Goal: Information Seeking & Learning: Understand process/instructions

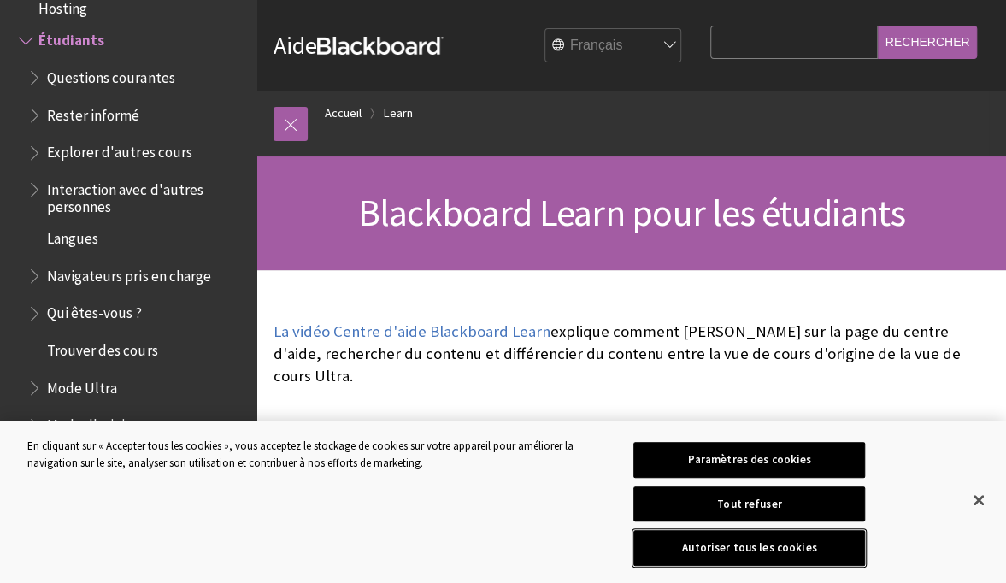
click at [819, 553] on button "Autoriser tous les cookies" at bounding box center [749, 548] width 232 height 36
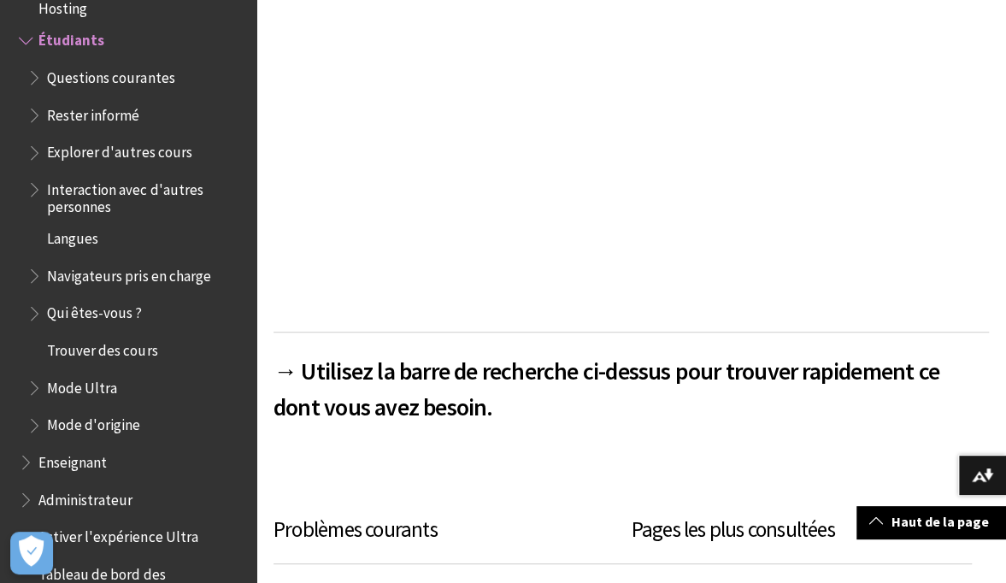
scroll to position [511, 0]
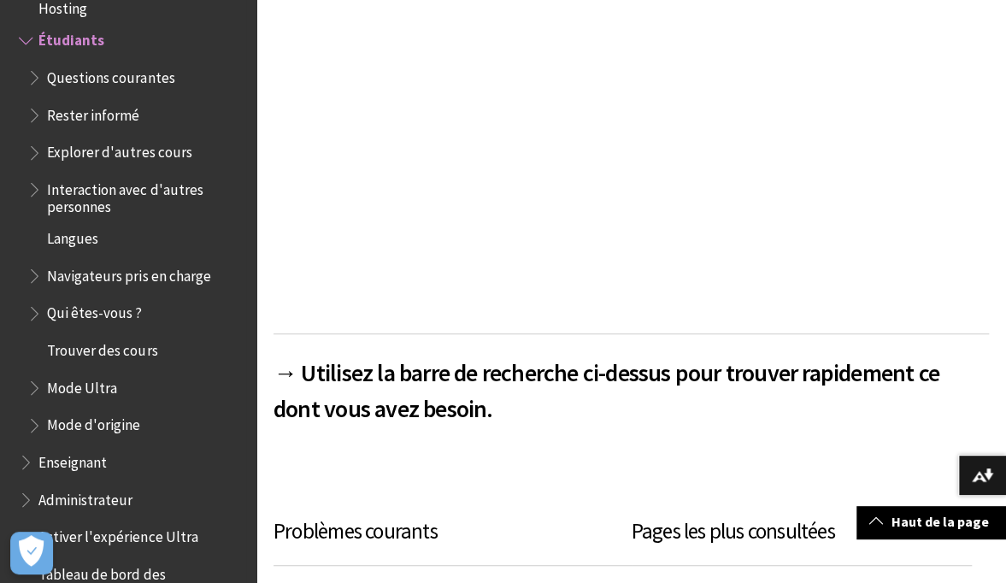
click at [86, 239] on span "Langues" at bounding box center [72, 235] width 51 height 23
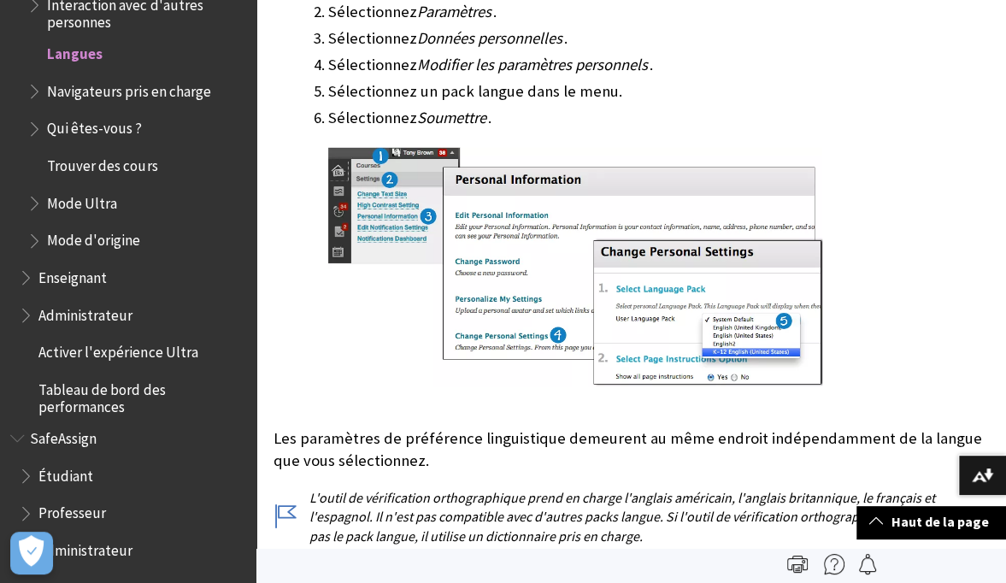
scroll to position [1117, 0]
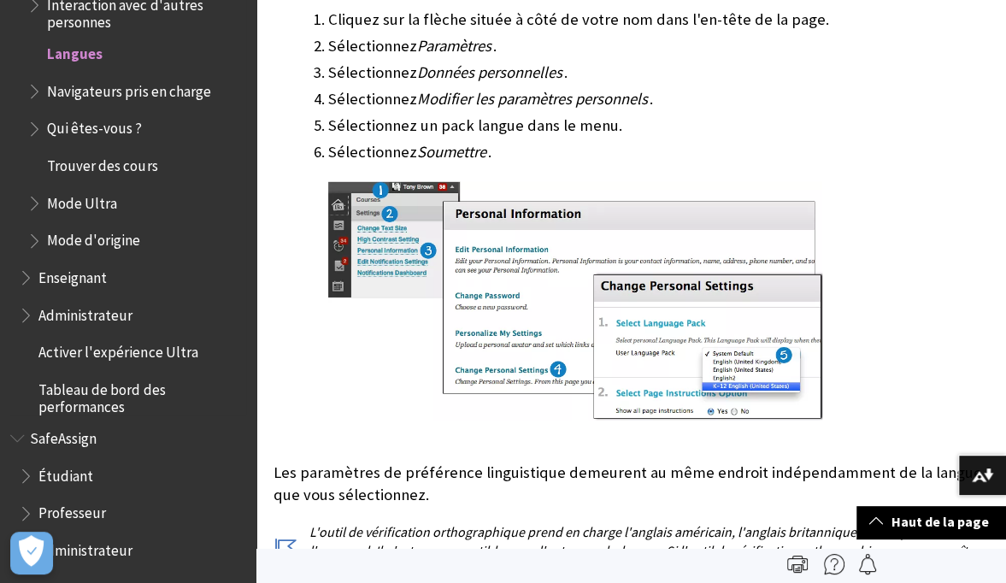
click at [139, 167] on span "Trouver des cours" at bounding box center [102, 162] width 110 height 23
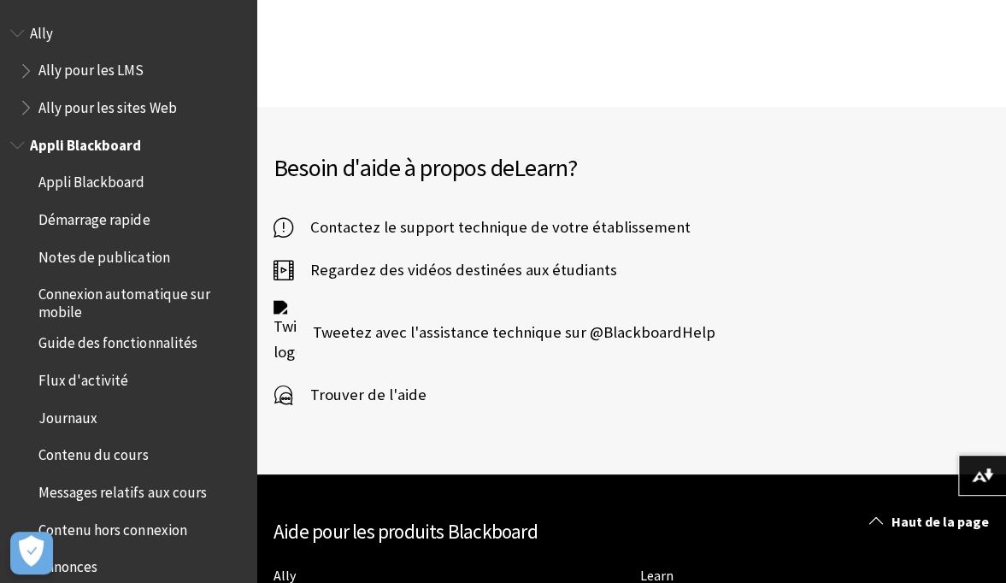
click at [85, 182] on span "Appli Blackboard" at bounding box center [91, 179] width 106 height 23
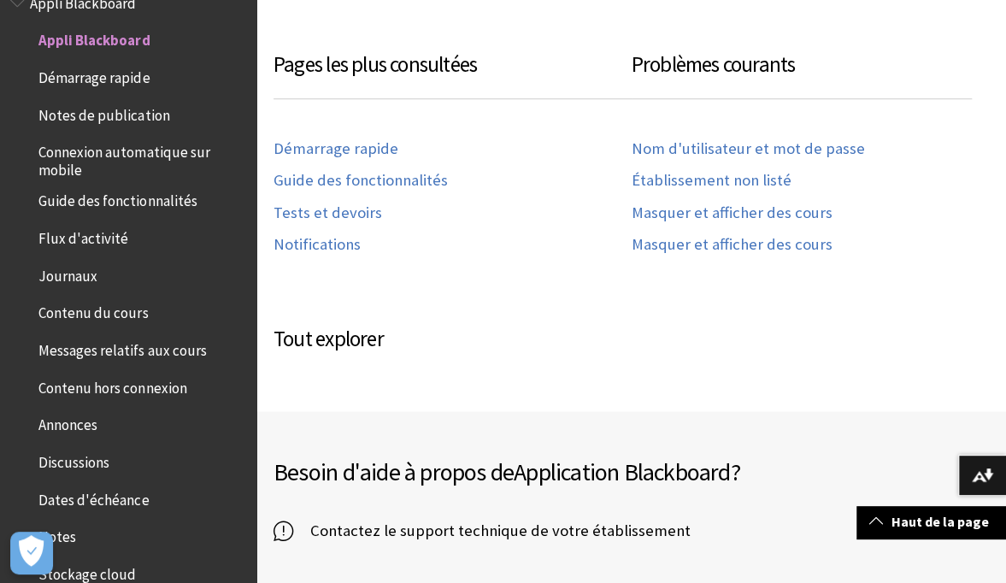
scroll to position [855, 0]
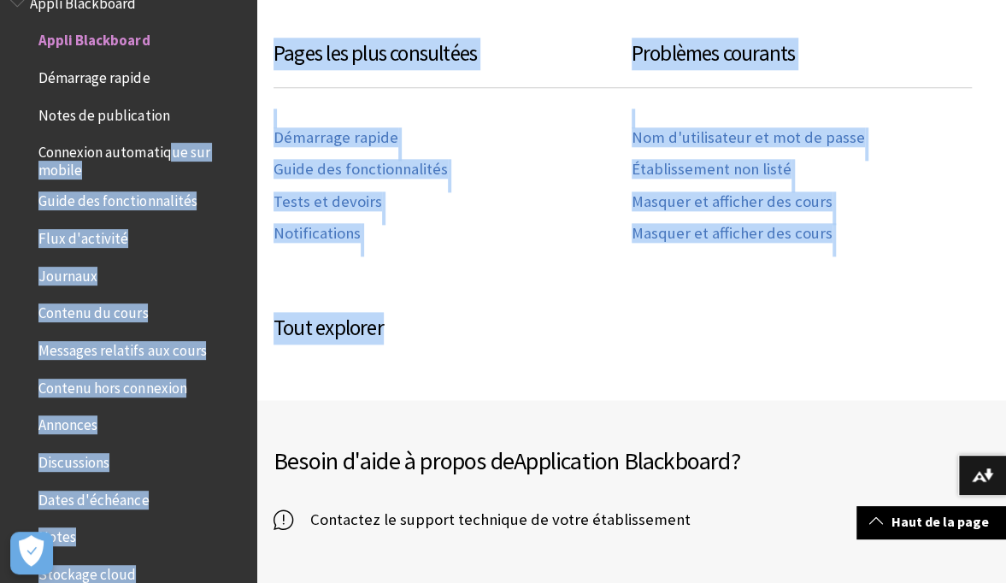
drag, startPoint x: 1002, startPoint y: 371, endPoint x: 167, endPoint y: 155, distance: 861.6
click at [167, 155] on div "Aller au contenu principal Aide Blackboard Aide Bb English عربية Català Cymraeg…" at bounding box center [503, 171] width 1006 height 2053
click at [470, 312] on h3 "Tout explorer" at bounding box center [630, 328] width 715 height 32
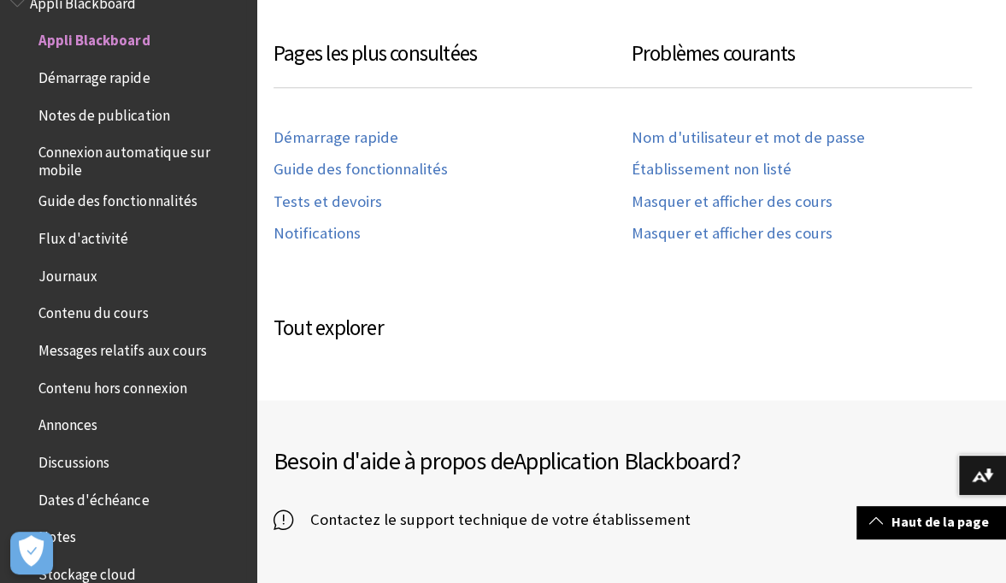
click at [109, 314] on span "Contenu du cours" at bounding box center [92, 310] width 109 height 23
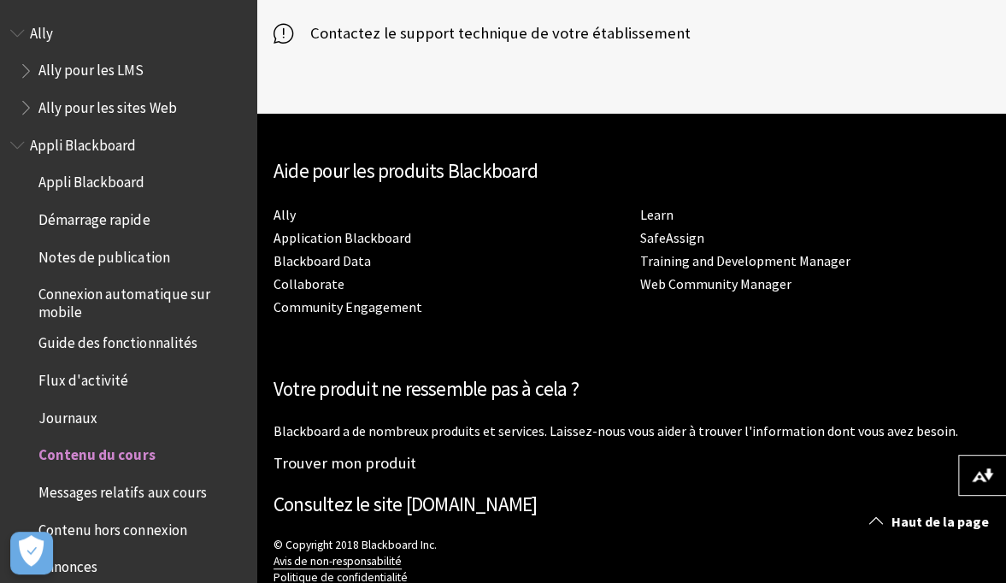
scroll to position [4877, 0]
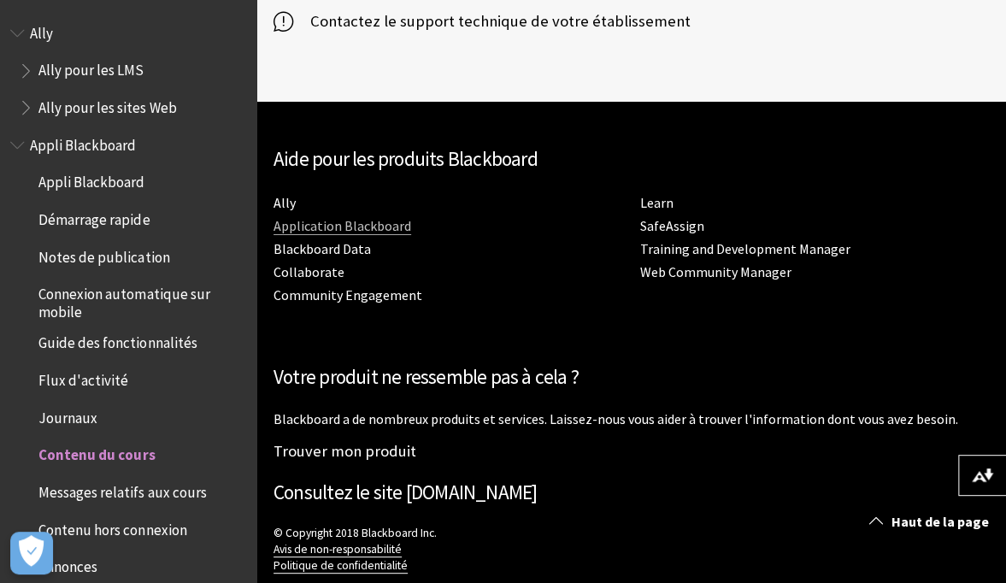
click at [392, 217] on link "Application Blackboard" at bounding box center [342, 226] width 138 height 18
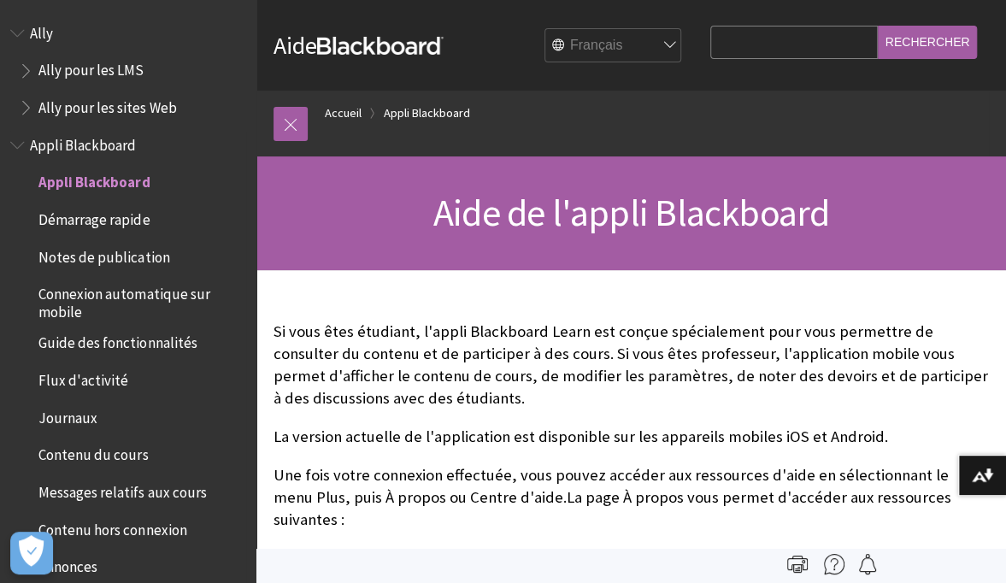
click at [106, 222] on span "Démarrage rapide" at bounding box center [93, 216] width 111 height 23
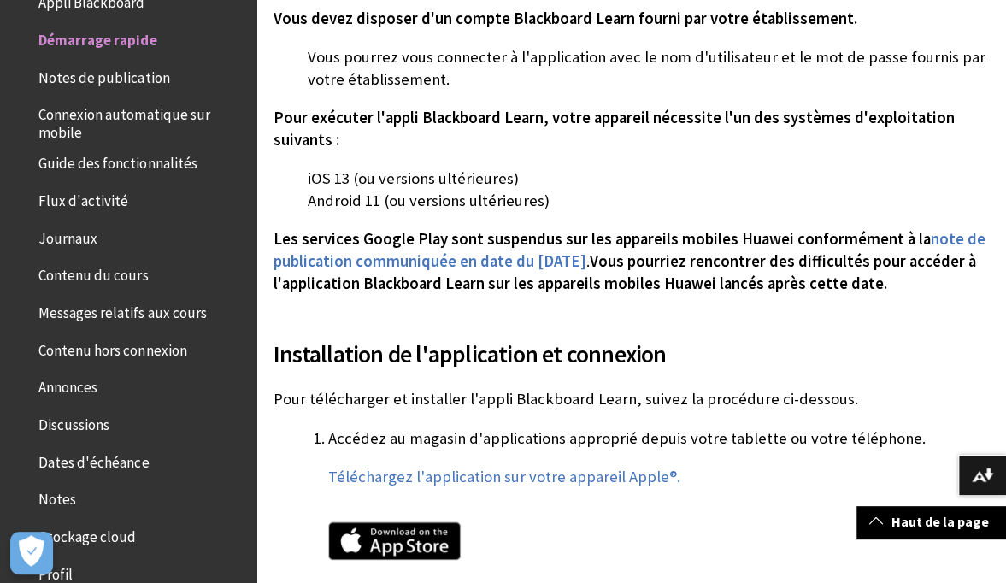
scroll to position [752, 0]
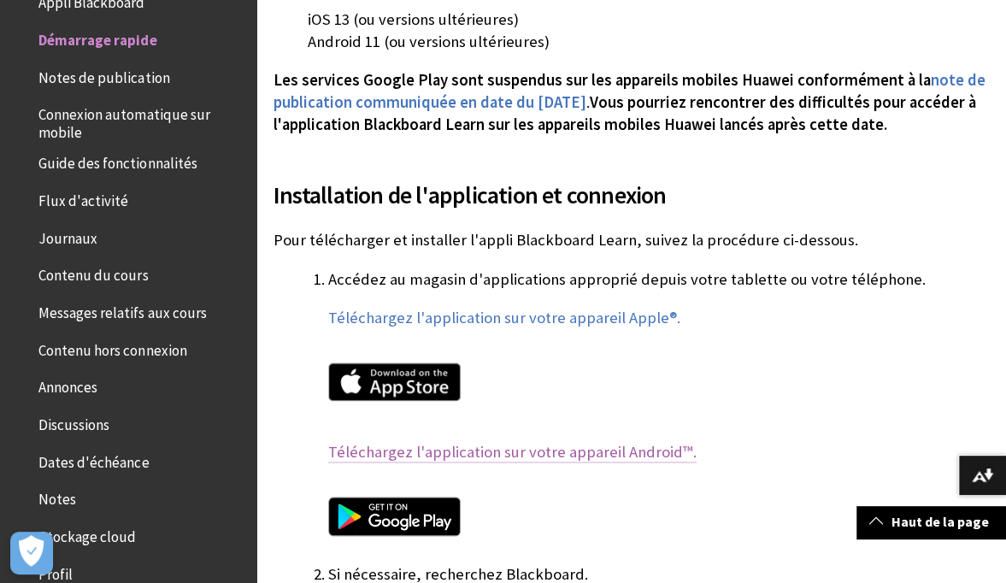
click at [528, 446] on link "Téléchargez l'application sur votre appareil Android™." at bounding box center [512, 452] width 368 height 21
click at [422, 525] on img at bounding box center [394, 516] width 132 height 39
